Goal: Task Accomplishment & Management: Complete application form

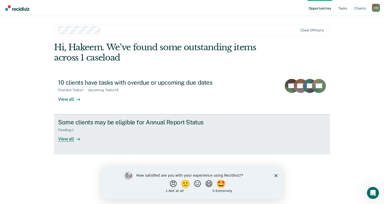
click at [69, 129] on div "Pending : 1" at bounding box center [68, 130] width 20 height 4
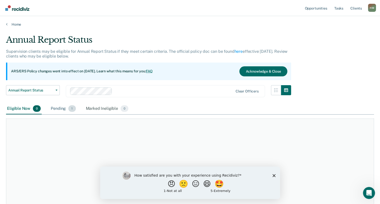
click at [65, 109] on div "Pending 1" at bounding box center [63, 108] width 27 height 11
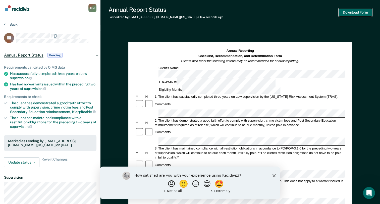
click at [357, 11] on button "Download Form" at bounding box center [355, 12] width 33 height 8
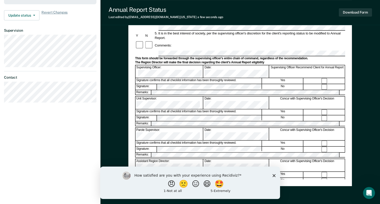
scroll to position [168, 0]
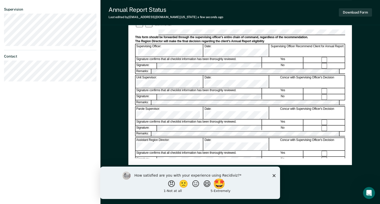
click at [225, 185] on button "🤩" at bounding box center [220, 184] width 14 height 10
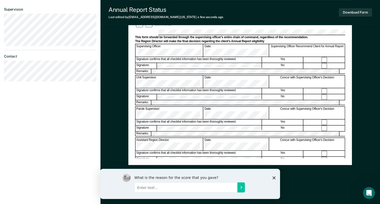
click at [275, 177] on polygon "Close survey" at bounding box center [273, 177] width 3 height 3
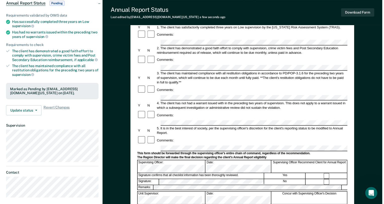
scroll to position [0, 0]
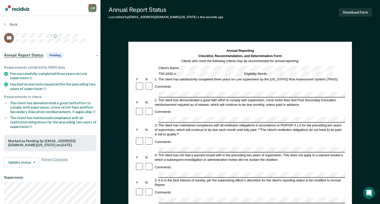
click at [13, 7] on img "Go to Recidiviz Home" at bounding box center [17, 8] width 24 height 6
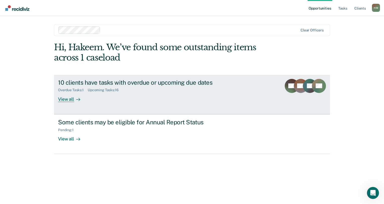
click at [89, 90] on div "Upcoming Tasks : 16" at bounding box center [105, 90] width 35 height 4
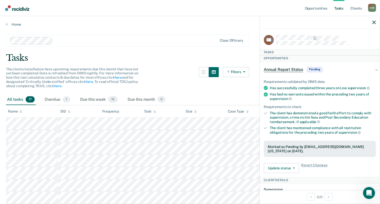
click at [369, 9] on div "H M" at bounding box center [372, 8] width 8 height 8
click at [208, 23] on link "Home" at bounding box center [190, 24] width 368 height 5
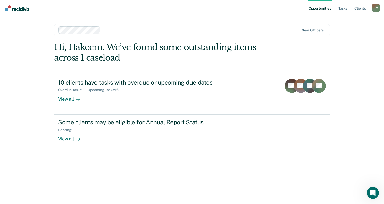
drag, startPoint x: 369, startPoint y: 0, endPoint x: 376, endPoint y: 70, distance: 70.6
click at [376, 70] on div "Opportunities Tasks Client s [PERSON_NAME] [PERSON_NAME] Profile How it works L…" at bounding box center [192, 102] width 384 height 204
drag, startPoint x: 362, startPoint y: 0, endPoint x: 352, endPoint y: 168, distance: 168.1
click at [352, 168] on div "Opportunities Tasks Client s [PERSON_NAME] [PERSON_NAME] Profile How it works L…" at bounding box center [192, 102] width 384 height 204
drag, startPoint x: 359, startPoint y: 0, endPoint x: 382, endPoint y: 108, distance: 110.2
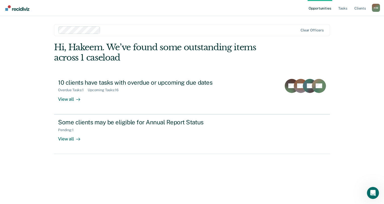
click at [382, 108] on div "Opportunities Tasks Client s [PERSON_NAME] [PERSON_NAME] Profile How it works L…" at bounding box center [192, 102] width 384 height 204
drag, startPoint x: 130, startPoint y: 0, endPoint x: 374, endPoint y: 100, distance: 263.8
click at [374, 100] on div "Opportunities Tasks Client s [PERSON_NAME] [PERSON_NAME] Profile How it works L…" at bounding box center [192, 102] width 384 height 204
click at [374, 8] on div "H M" at bounding box center [376, 8] width 8 height 8
click at [342, 34] on link "Log Out" at bounding box center [355, 33] width 40 height 4
